Goal: Information Seeking & Learning: Learn about a topic

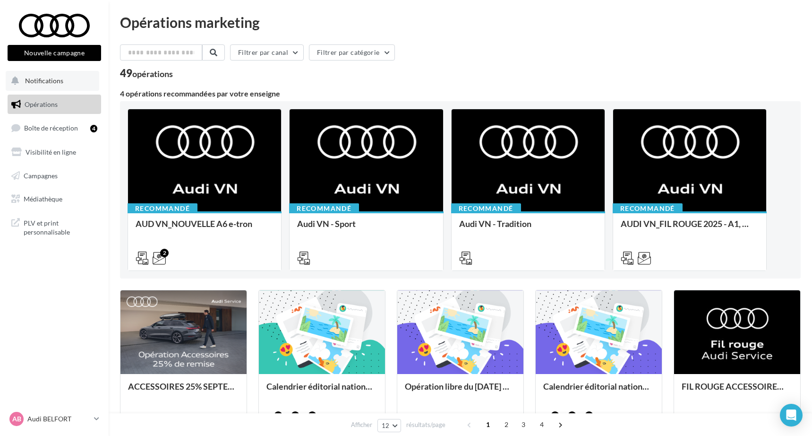
click at [51, 78] on span "Notifications" at bounding box center [44, 81] width 38 height 8
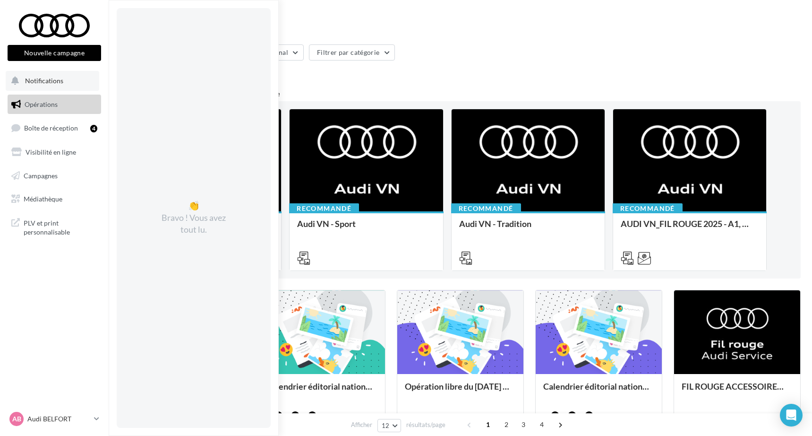
click at [51, 78] on span "Notifications" at bounding box center [44, 81] width 38 height 8
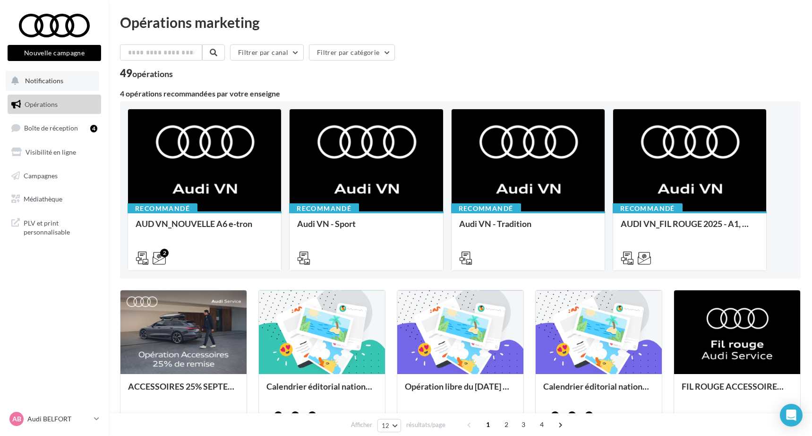
click at [51, 78] on span "Notifications" at bounding box center [44, 81] width 38 height 8
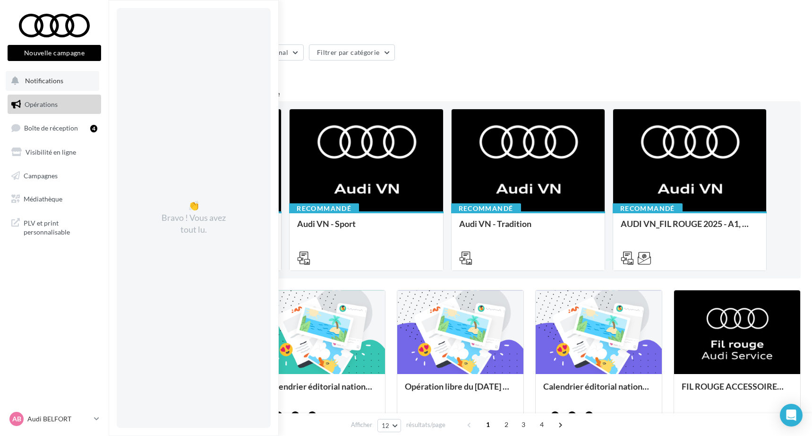
click at [51, 78] on span "Notifications" at bounding box center [44, 81] width 38 height 8
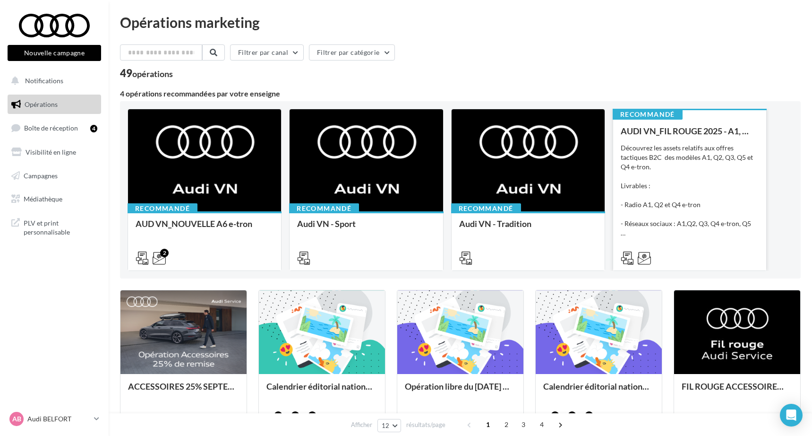
click at [733, 188] on div "Découvrez les assets relatifs aux offres tactiques B2C des modèles A1, Q2, Q3, …" at bounding box center [690, 190] width 138 height 94
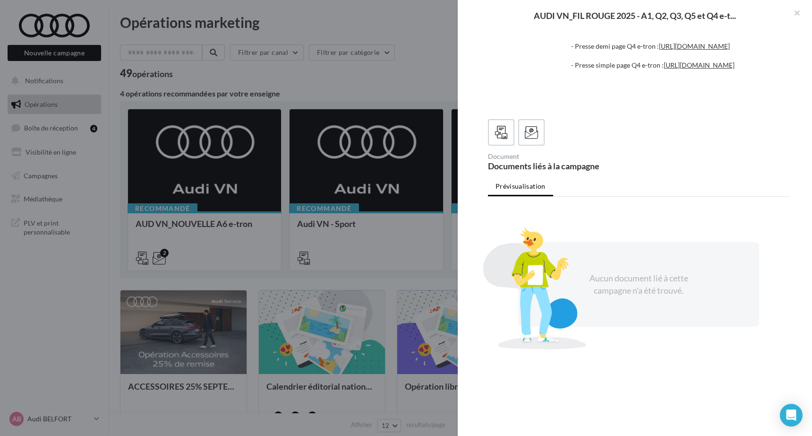
scroll to position [192, 0]
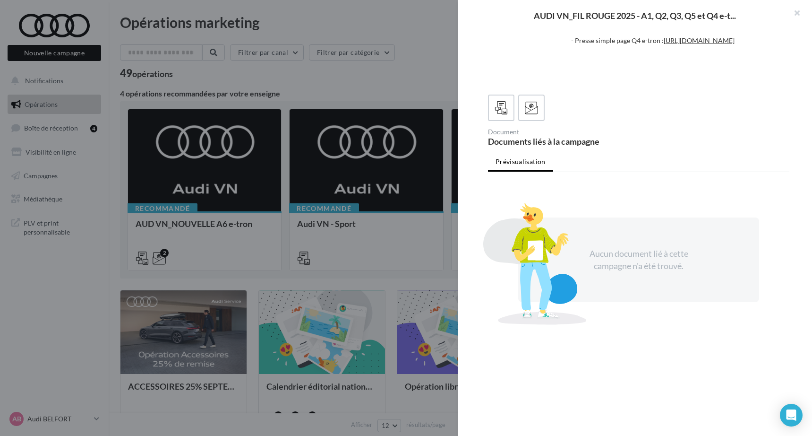
click at [293, 201] on div at bounding box center [406, 218] width 812 height 436
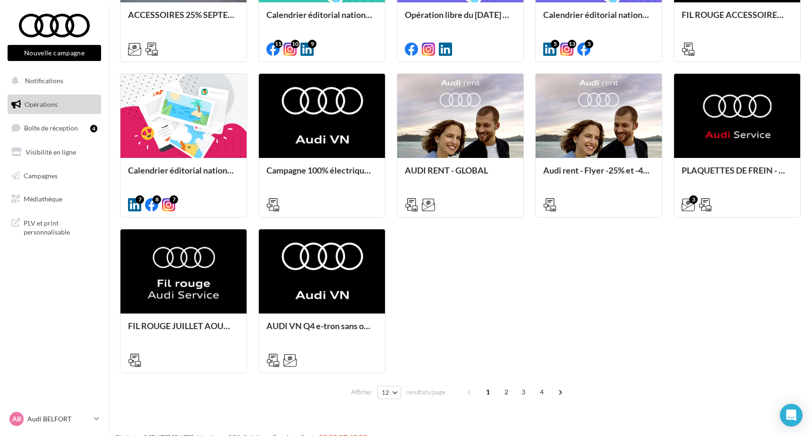
scroll to position [374, 0]
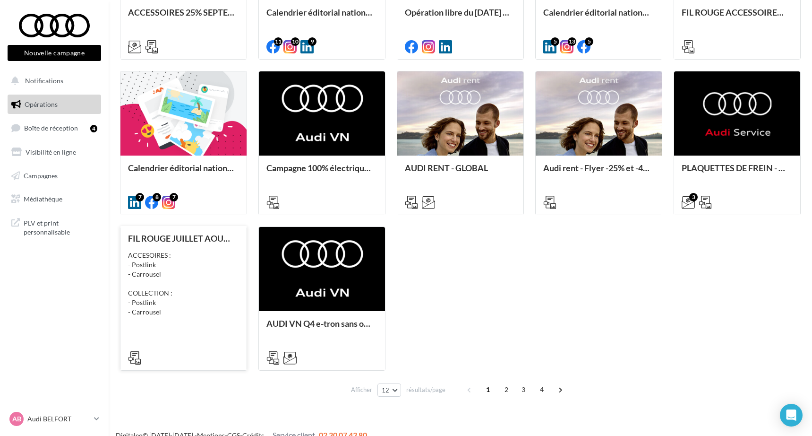
click at [206, 275] on div "ACCESOIRES : - Postlink - Carrousel COLLECTION : - Postlink - Carrousel" at bounding box center [183, 283] width 111 height 66
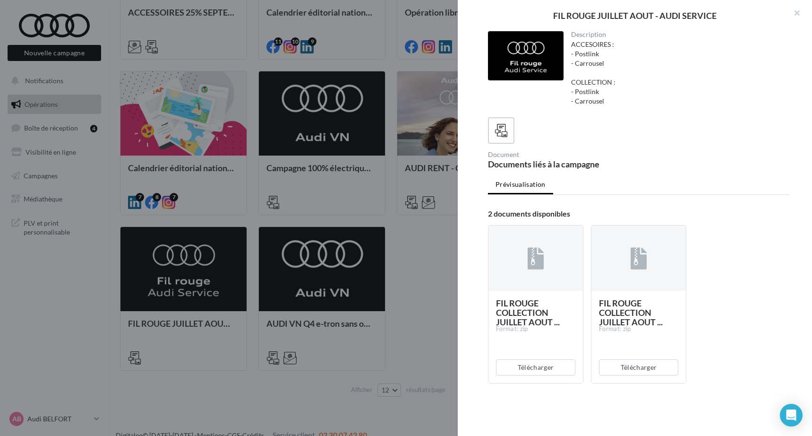
click at [462, 277] on div "Description ACCESOIRES : - Postlink - Carrousel COLLECTION : - Postlink - Carro…" at bounding box center [639, 218] width 362 height 374
click at [432, 276] on div at bounding box center [406, 218] width 812 height 436
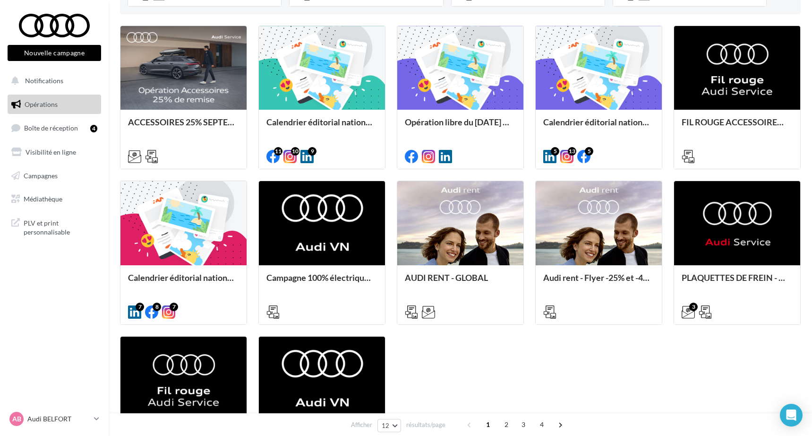
scroll to position [263, 0]
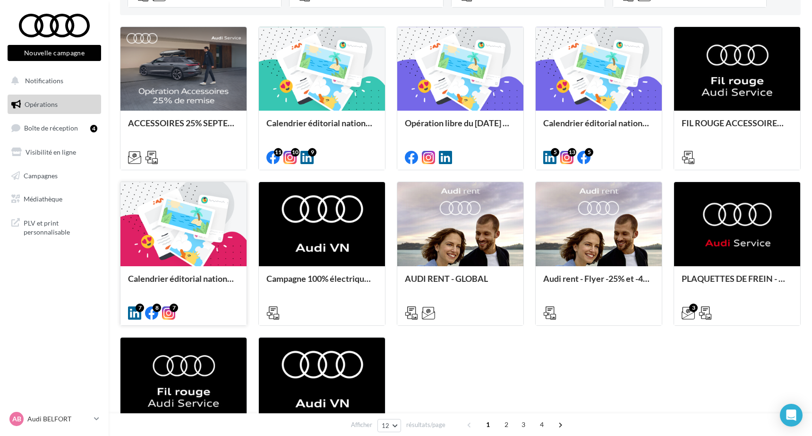
click at [177, 247] on div at bounding box center [183, 224] width 126 height 85
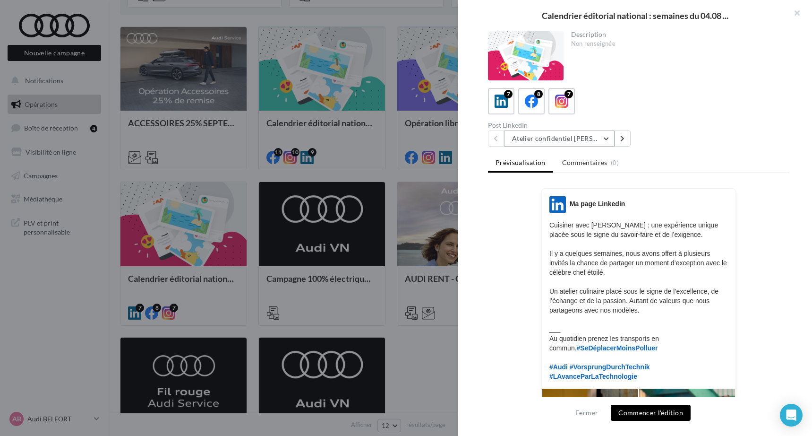
click at [585, 141] on button "Atelier confidentiel [PERSON_NAME]" at bounding box center [559, 138] width 111 height 16
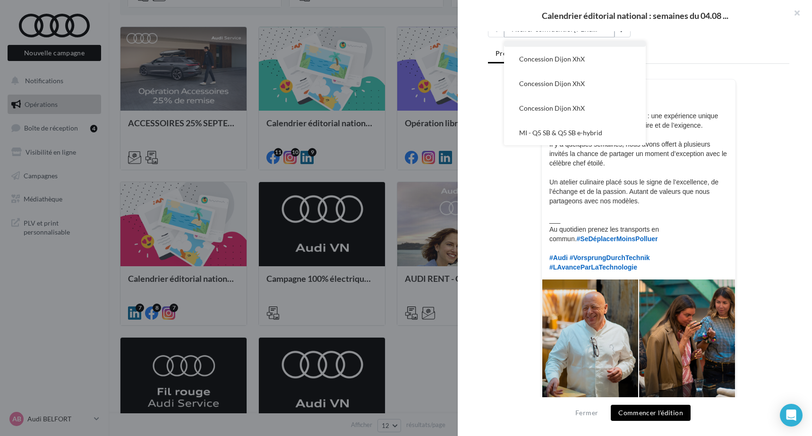
scroll to position [105, 0]
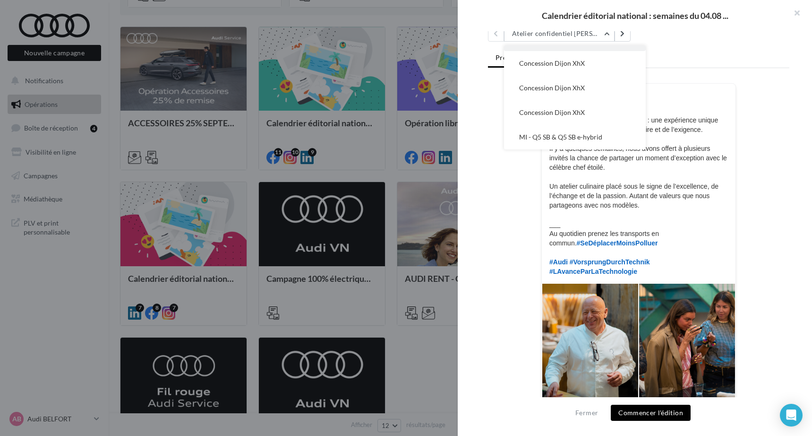
click at [586, 210] on p "Cuisiner avec [PERSON_NAME] : une expérience unique placée sous le signe du sav…" at bounding box center [638, 195] width 179 height 161
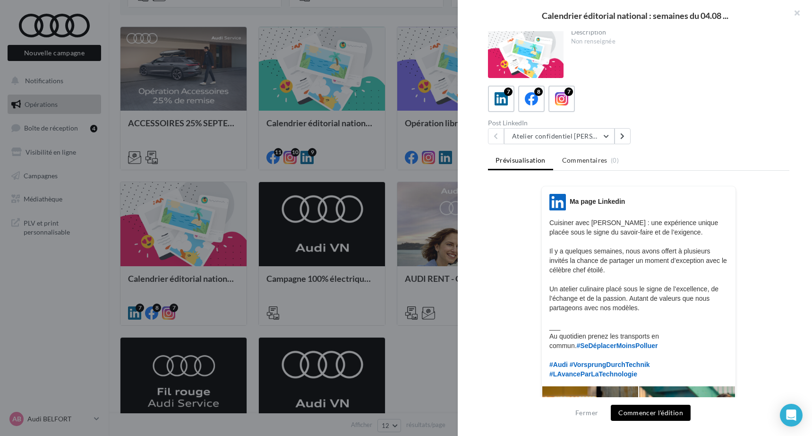
scroll to position [0, 0]
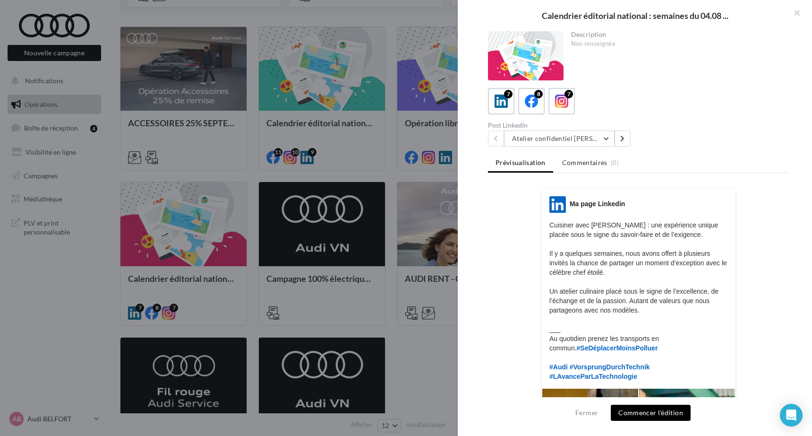
click at [359, 175] on div at bounding box center [406, 218] width 812 height 436
